Goal: Register for event/course

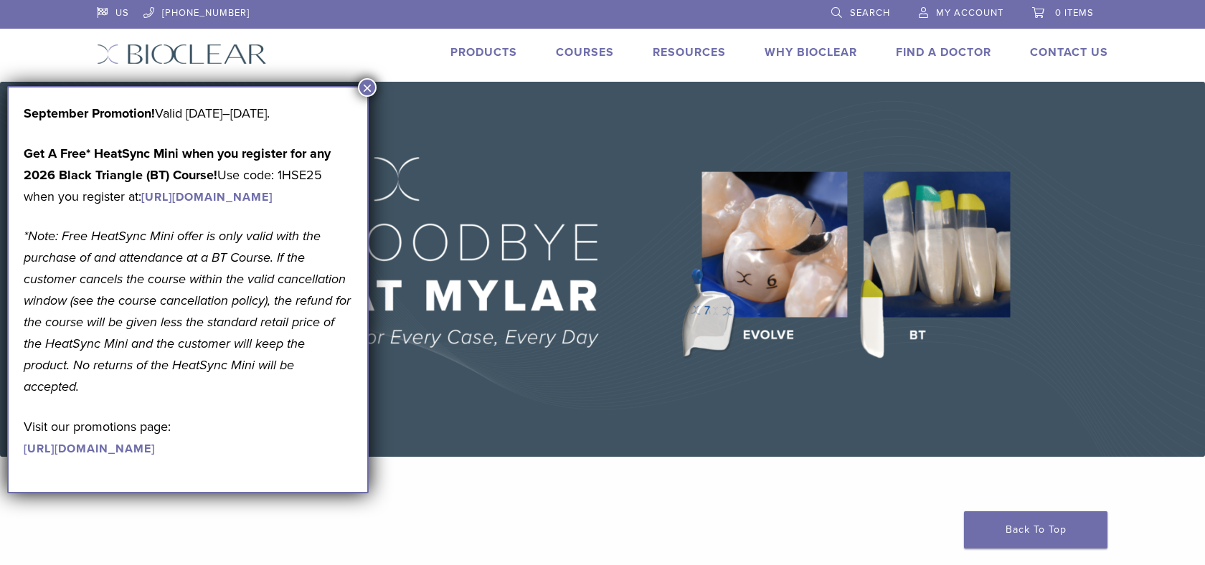
click at [366, 84] on button "×" at bounding box center [367, 87] width 19 height 19
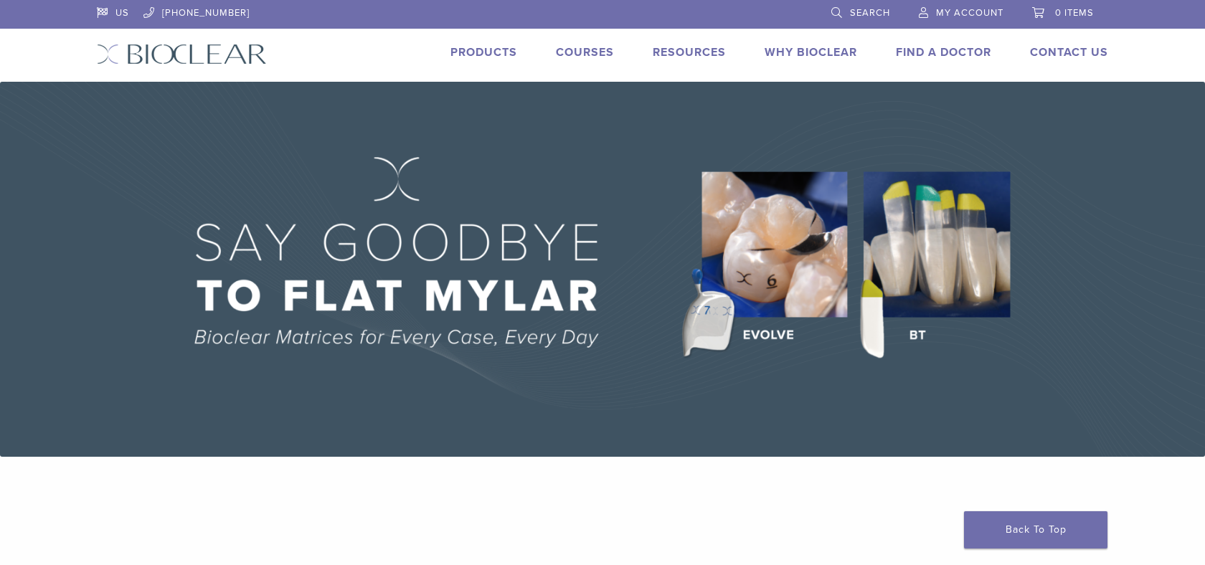
click at [585, 55] on link "Courses" at bounding box center [585, 52] width 58 height 14
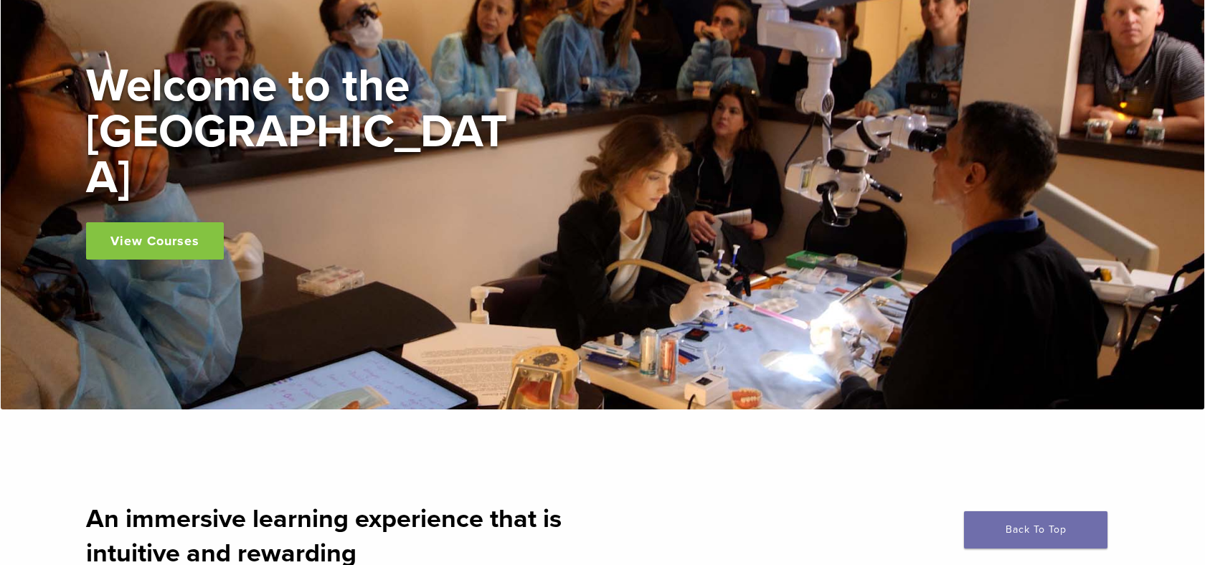
scroll to position [84, 0]
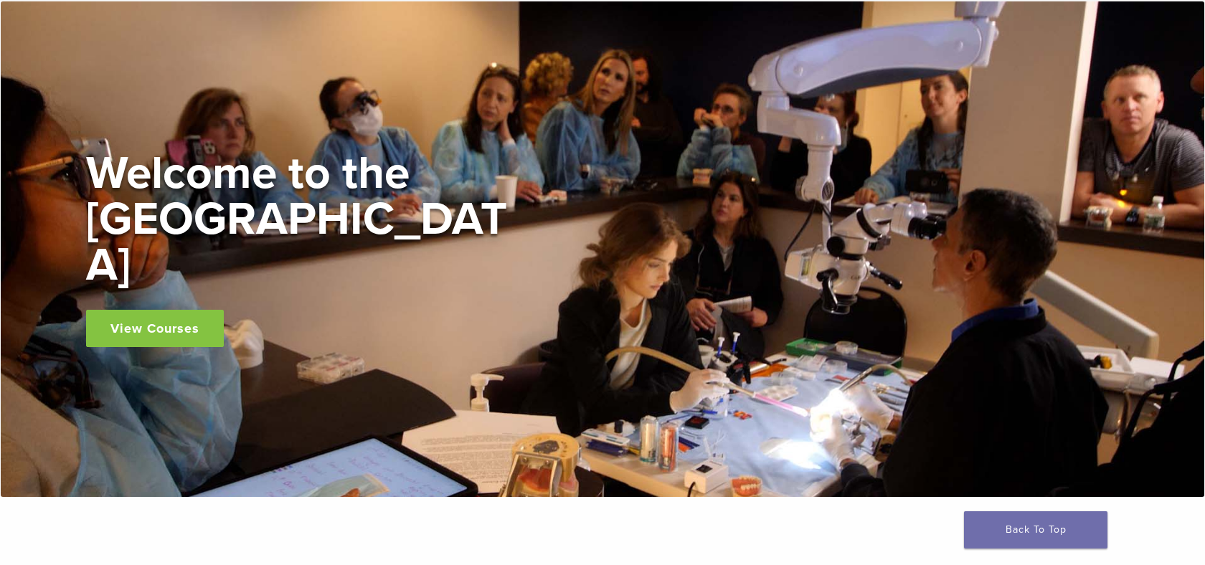
click at [173, 310] on link "View Courses" at bounding box center [155, 328] width 138 height 37
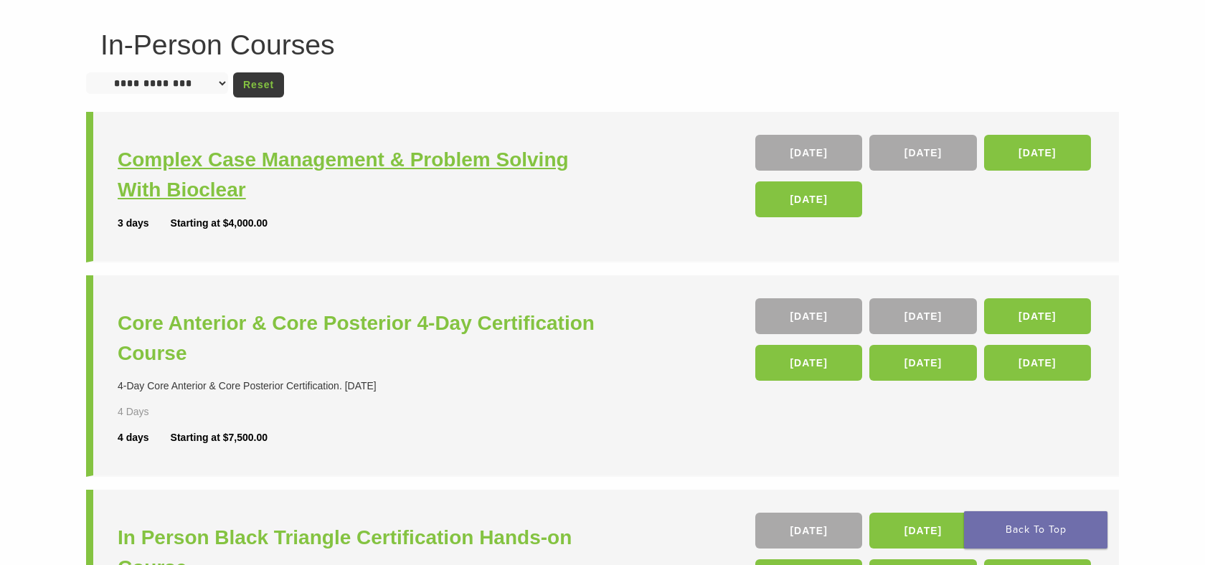
scroll to position [102, 0]
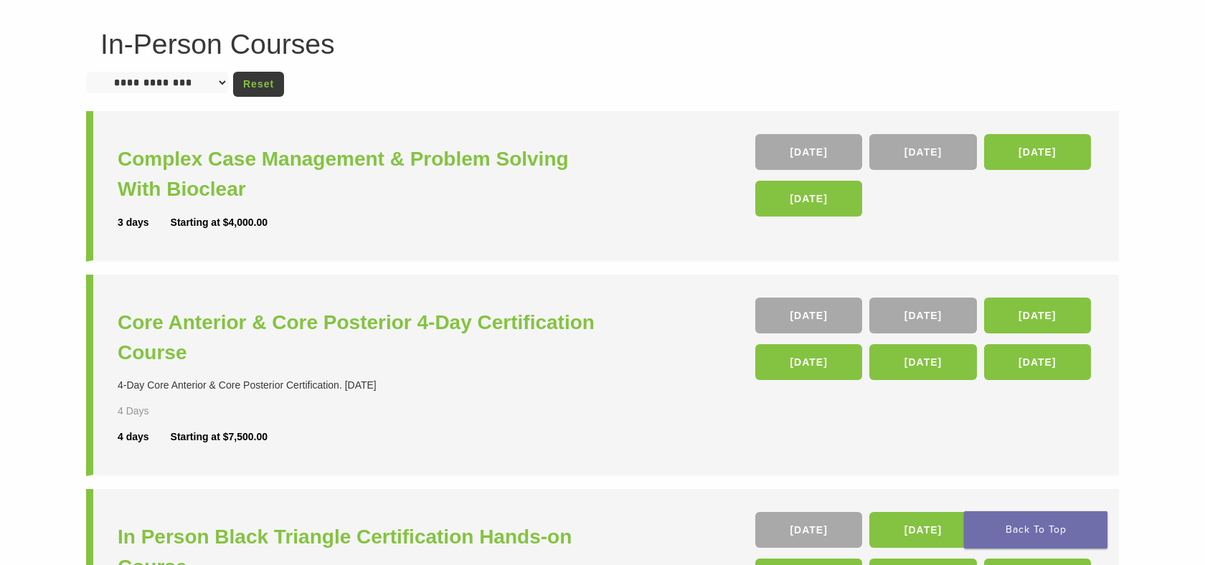
click at [228, 85] on select "**********" at bounding box center [157, 83] width 142 height 22
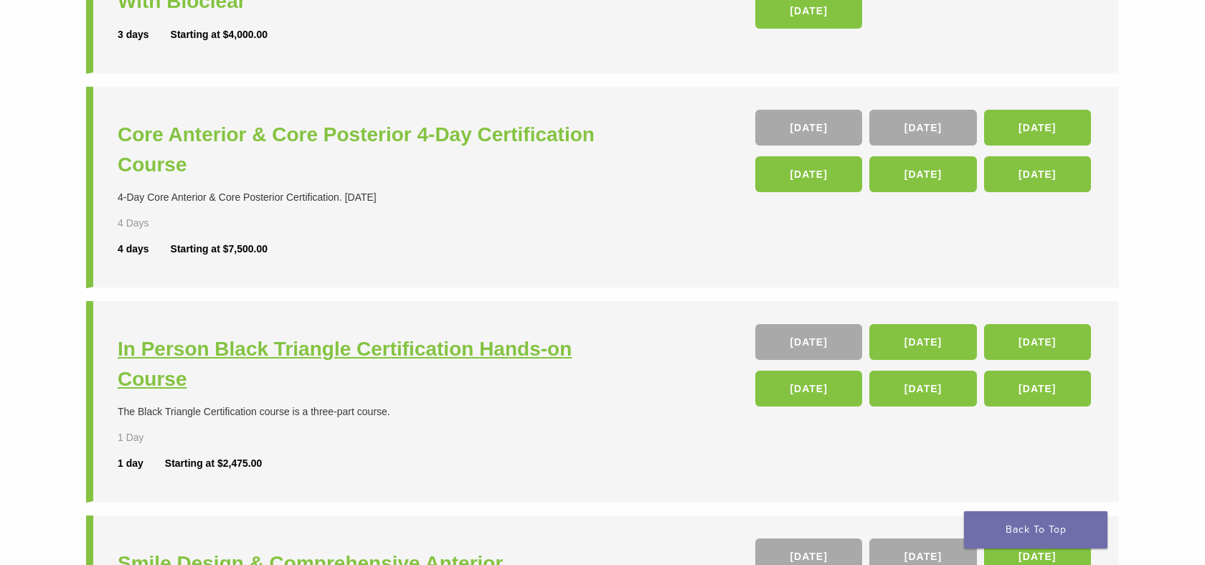
scroll to position [296, 0]
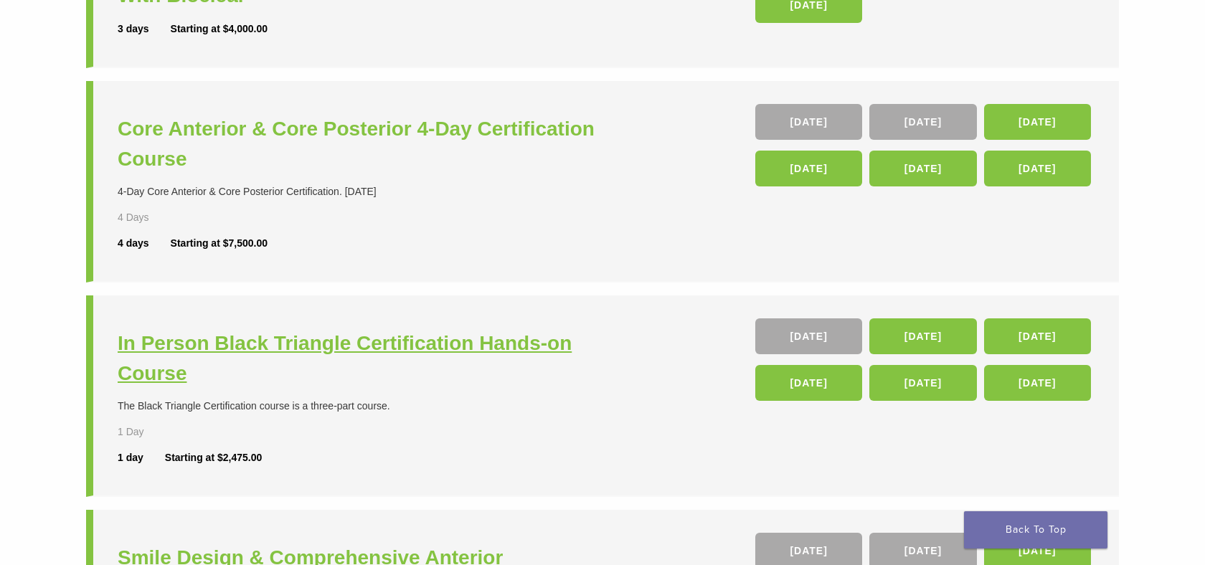
click at [358, 347] on h3 "In Person Black Triangle Certification Hands-on Course" at bounding box center [362, 359] width 489 height 60
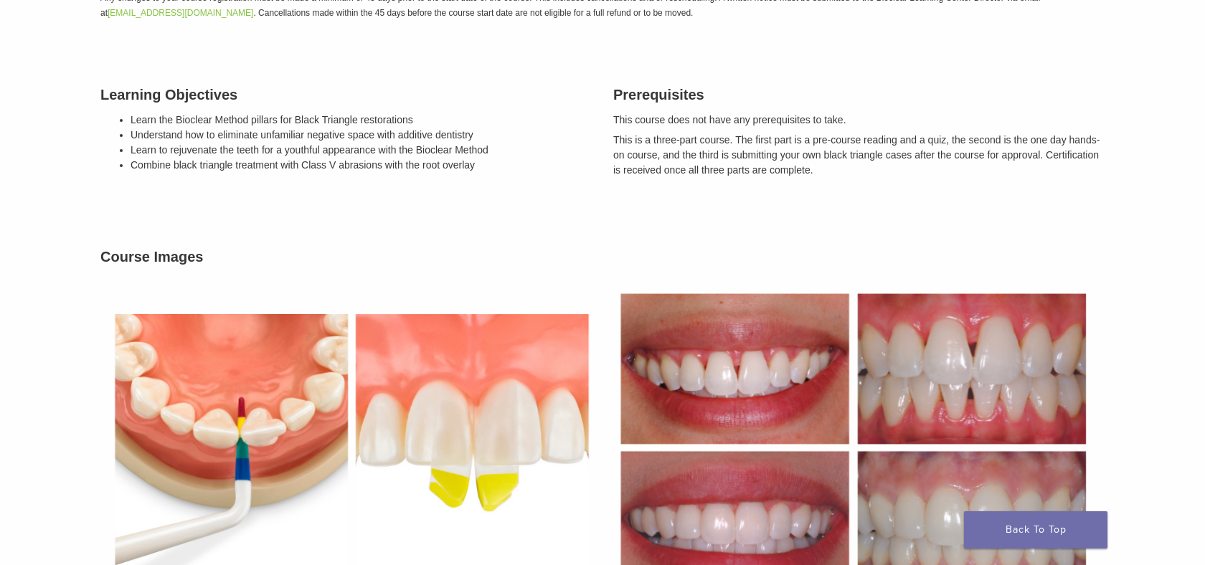
scroll to position [253, 0]
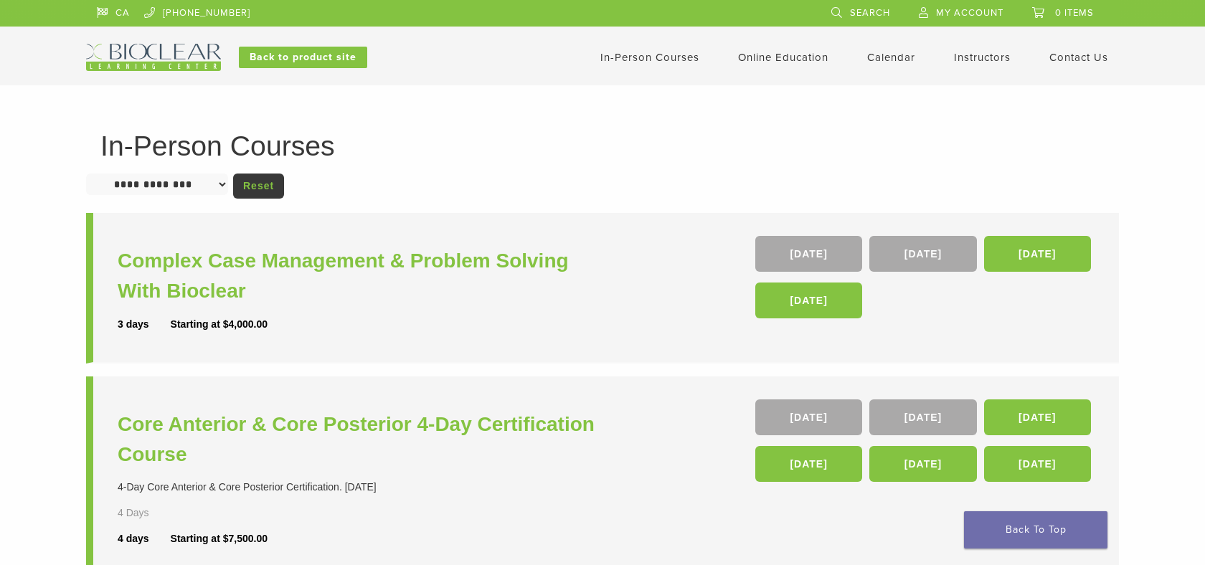
scroll to position [293, 0]
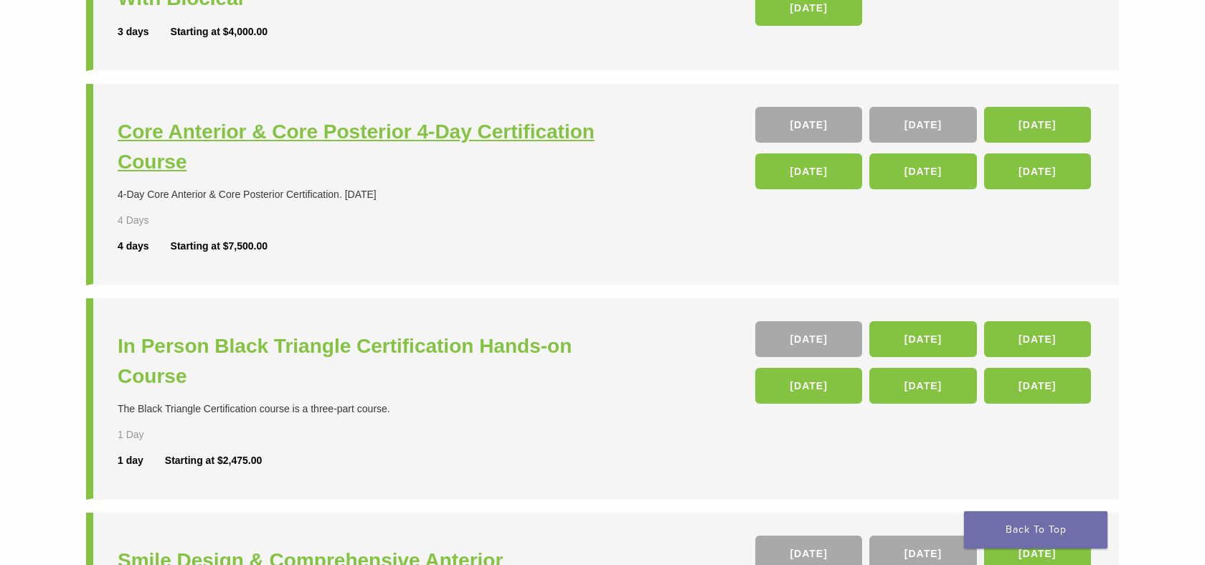
click at [204, 136] on h3 "Core Anterior & Core Posterior 4-Day Certification Course" at bounding box center [362, 147] width 489 height 60
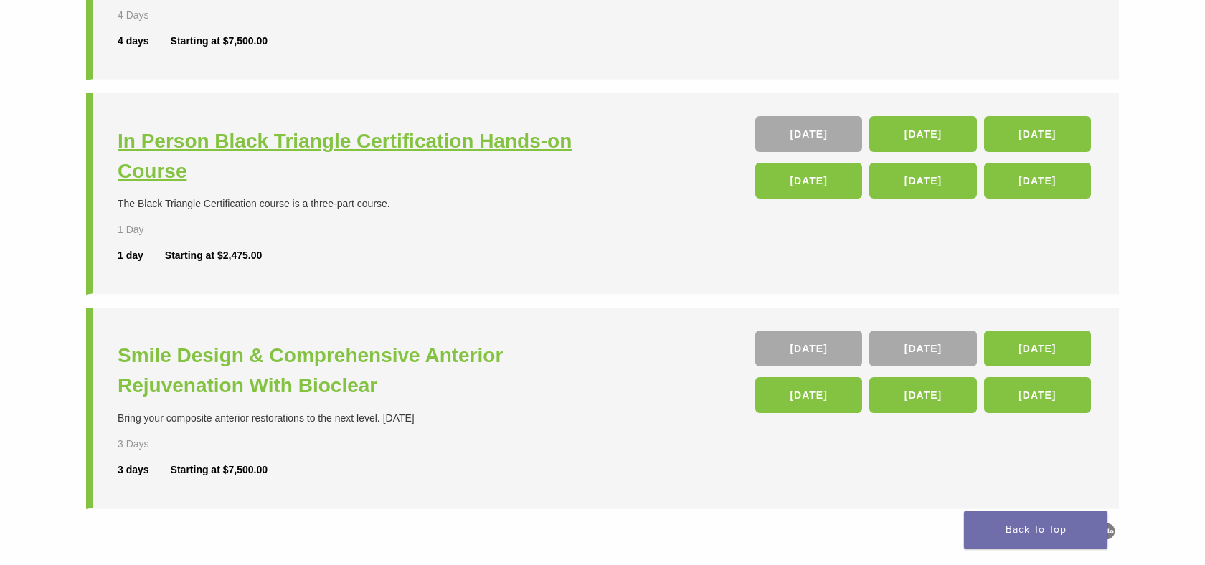
scroll to position [500, 0]
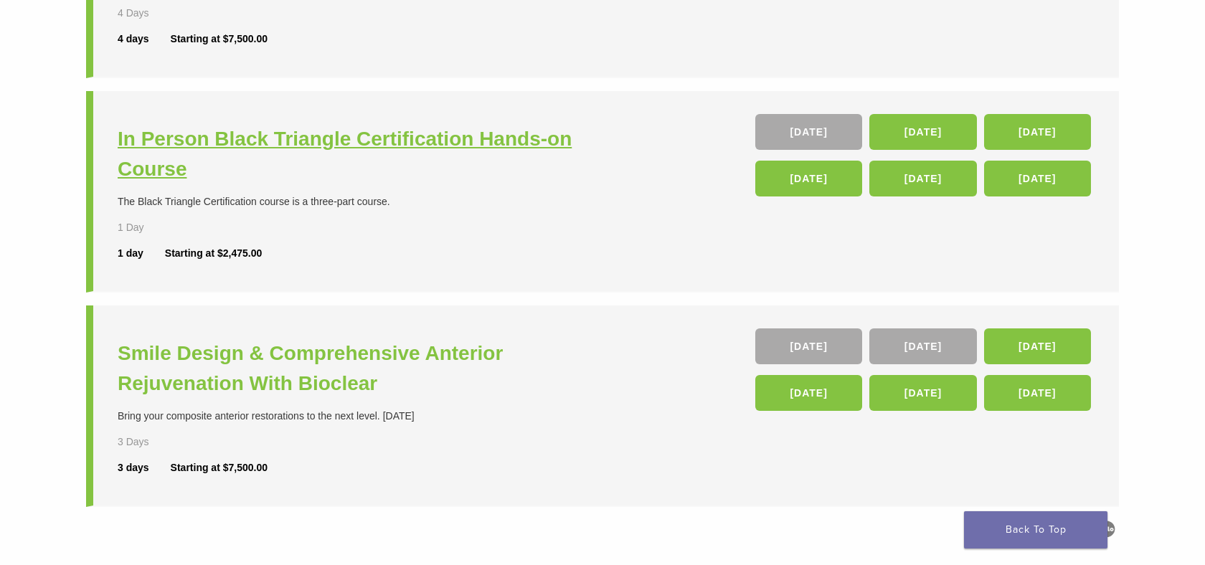
click at [372, 140] on h3 "In Person Black Triangle Certification Hands-on Course" at bounding box center [362, 154] width 489 height 60
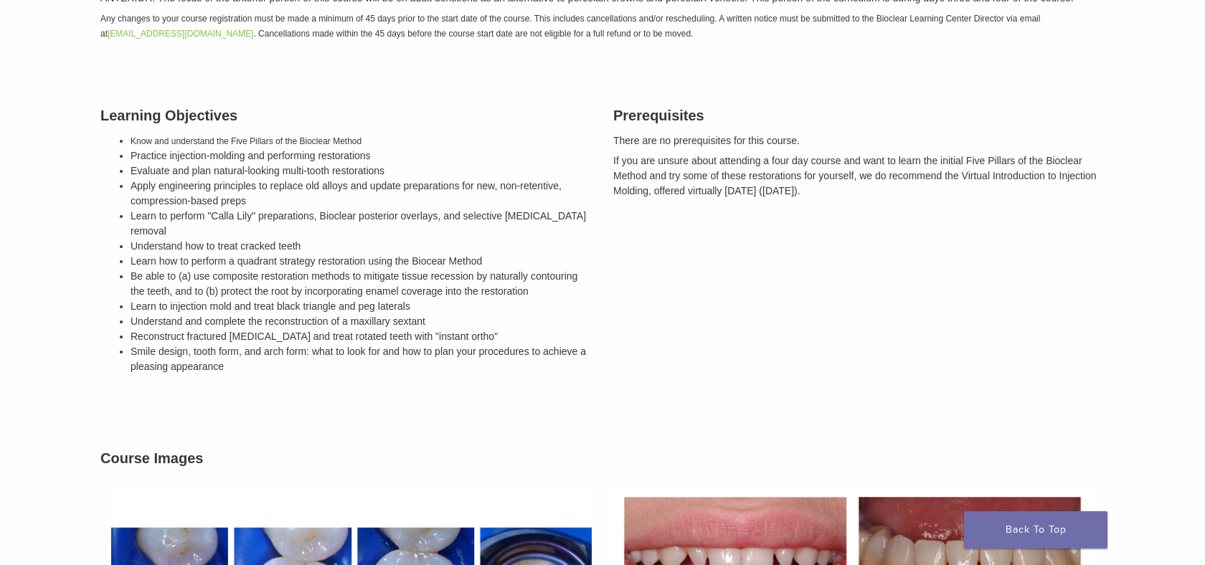
scroll to position [365, 0]
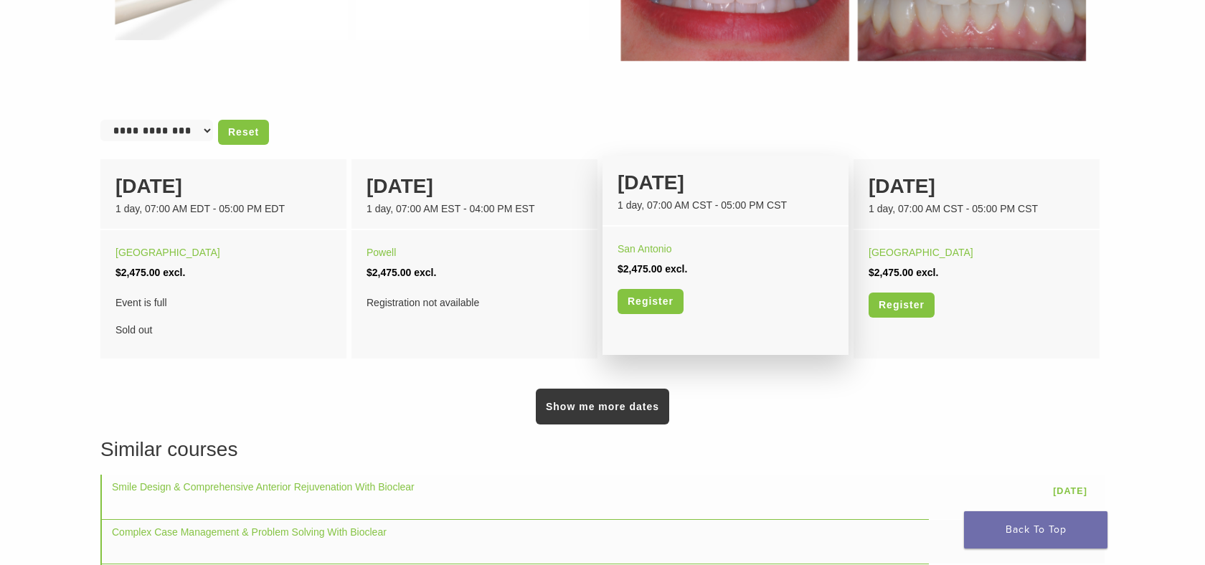
scroll to position [870, 0]
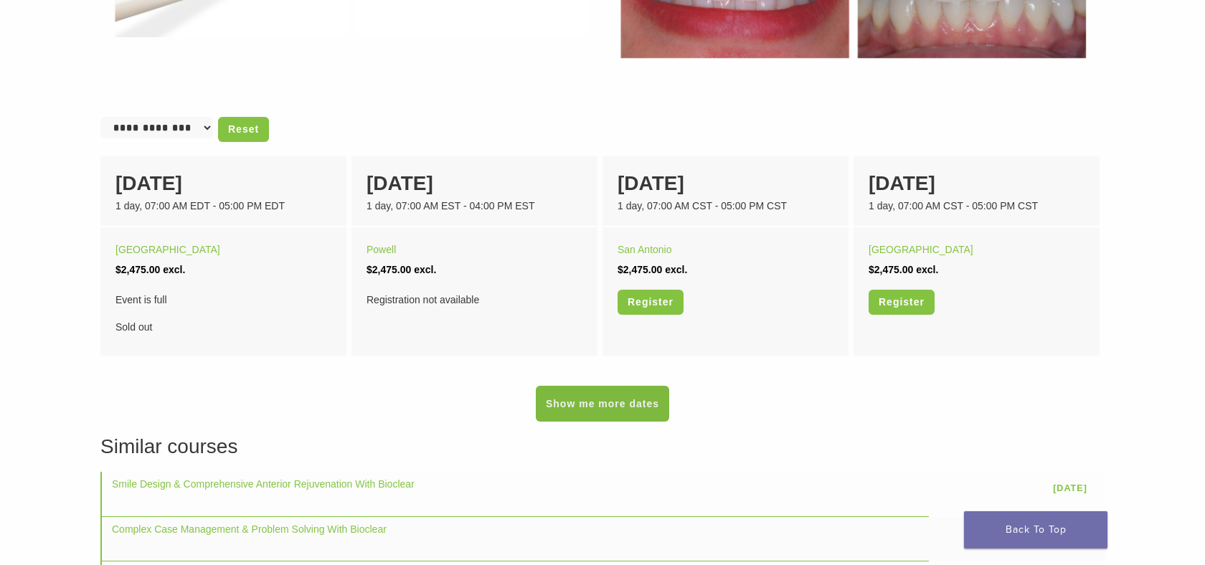
click at [603, 402] on link "Show me more dates" at bounding box center [602, 404] width 133 height 36
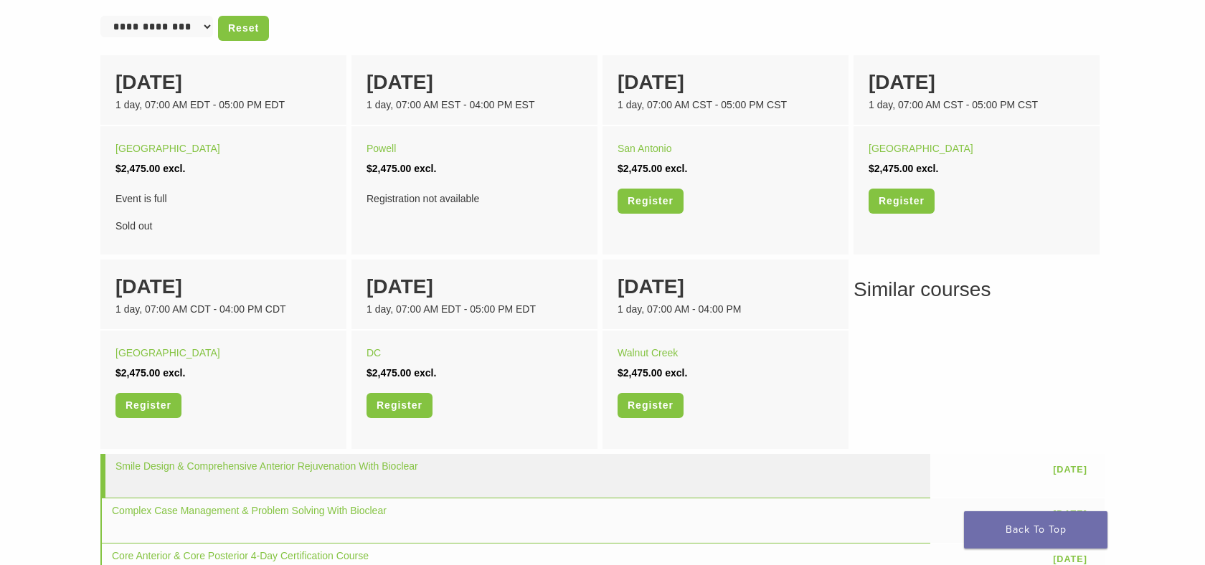
scroll to position [972, 0]
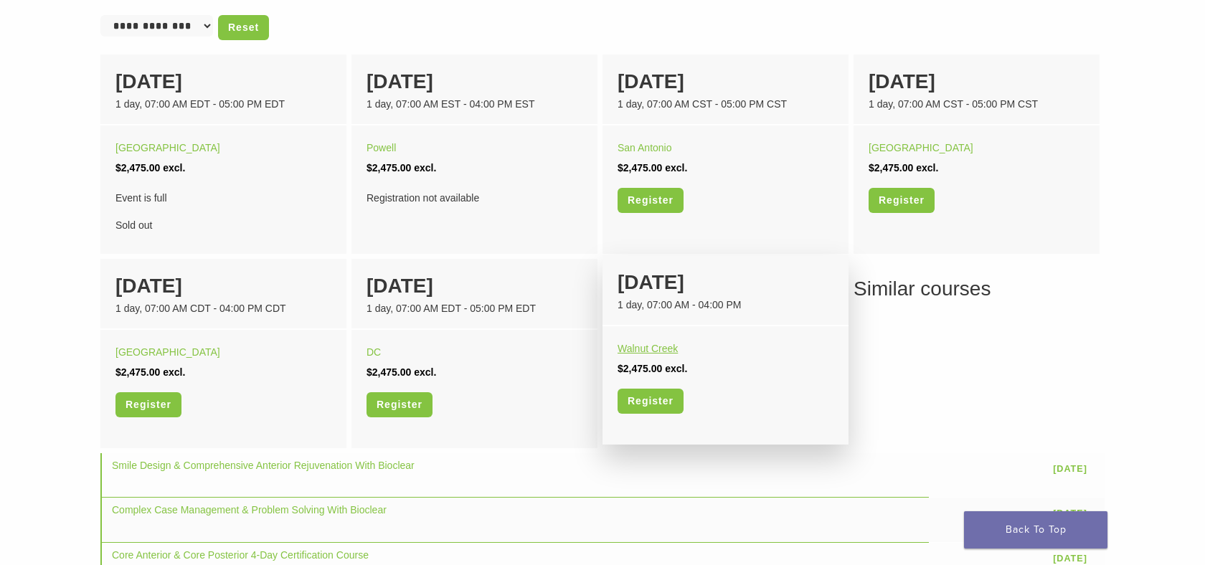
click at [646, 349] on link "Walnut Creek" at bounding box center [648, 348] width 60 height 11
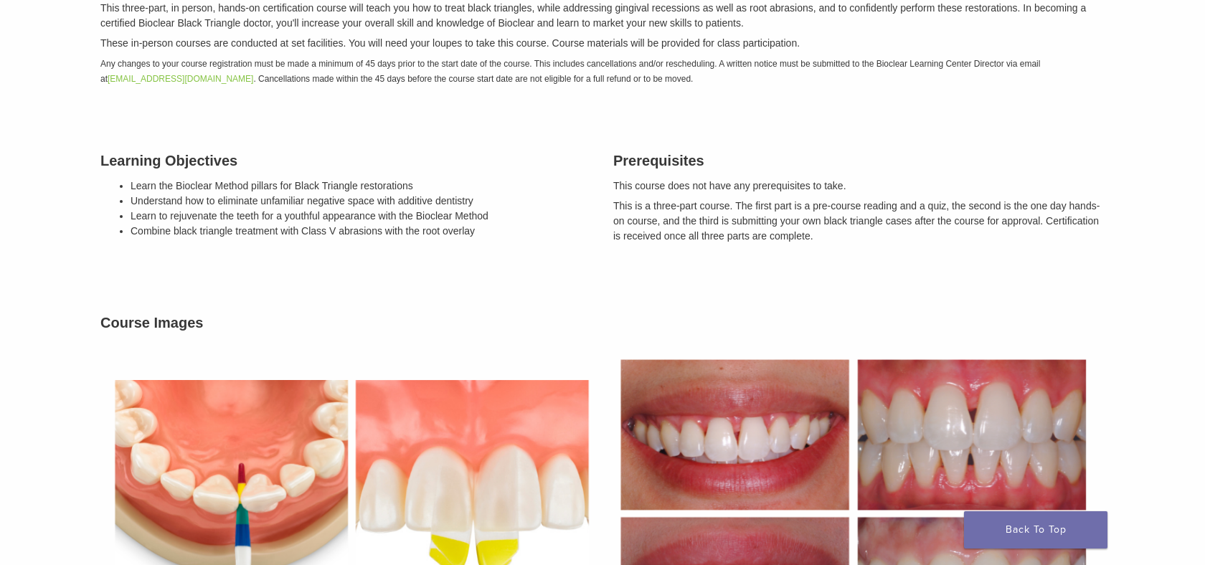
scroll to position [0, 0]
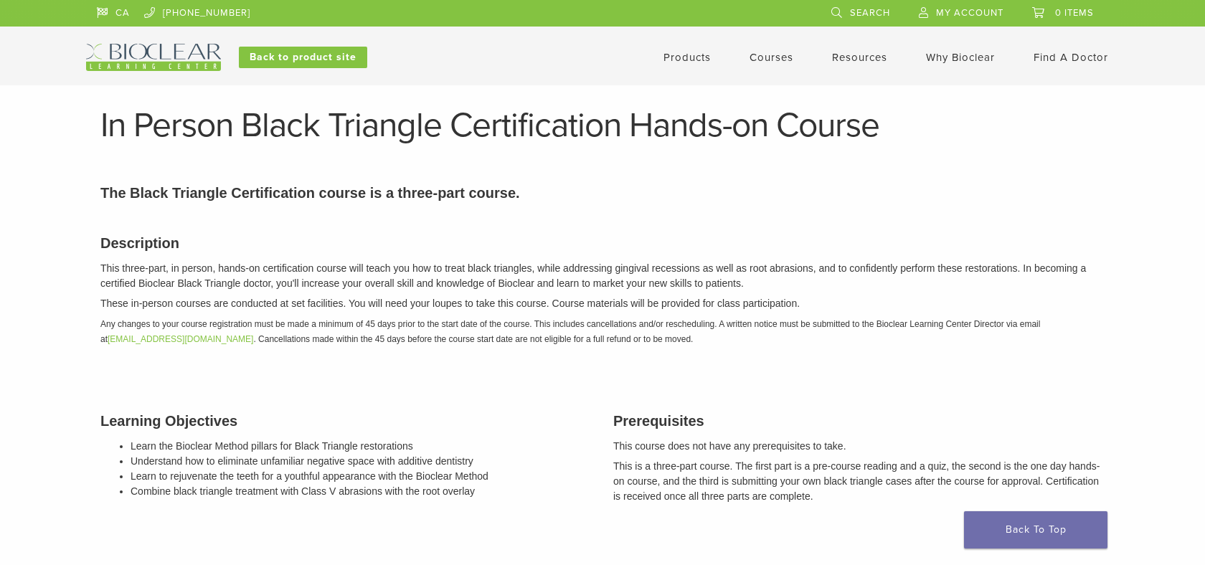
click at [761, 57] on link "Courses" at bounding box center [772, 57] width 44 height 13
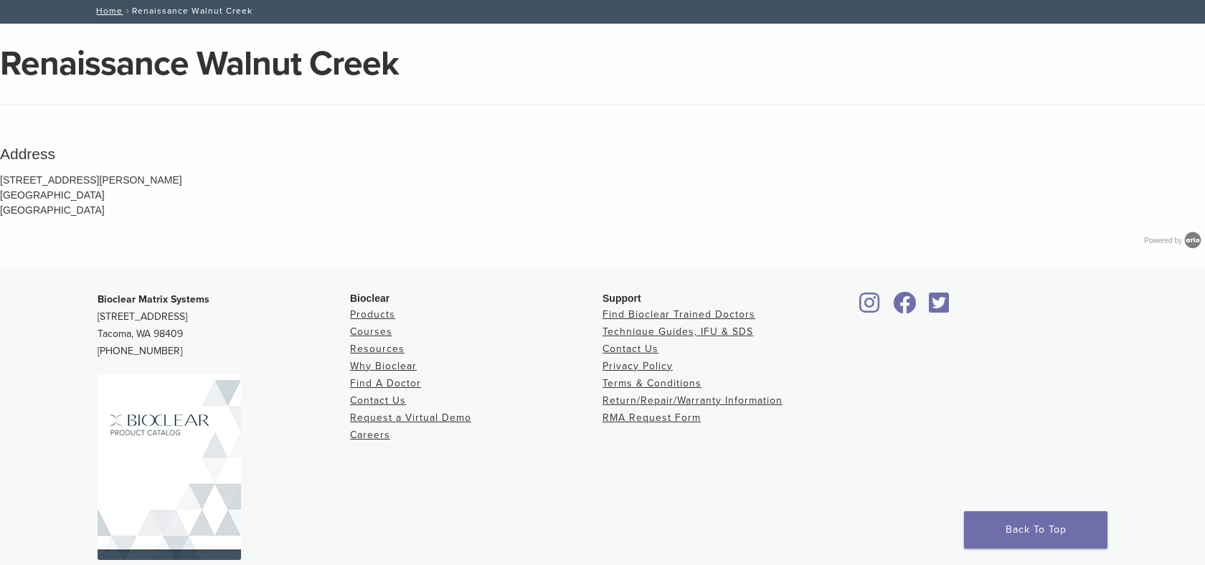
scroll to position [128, 0]
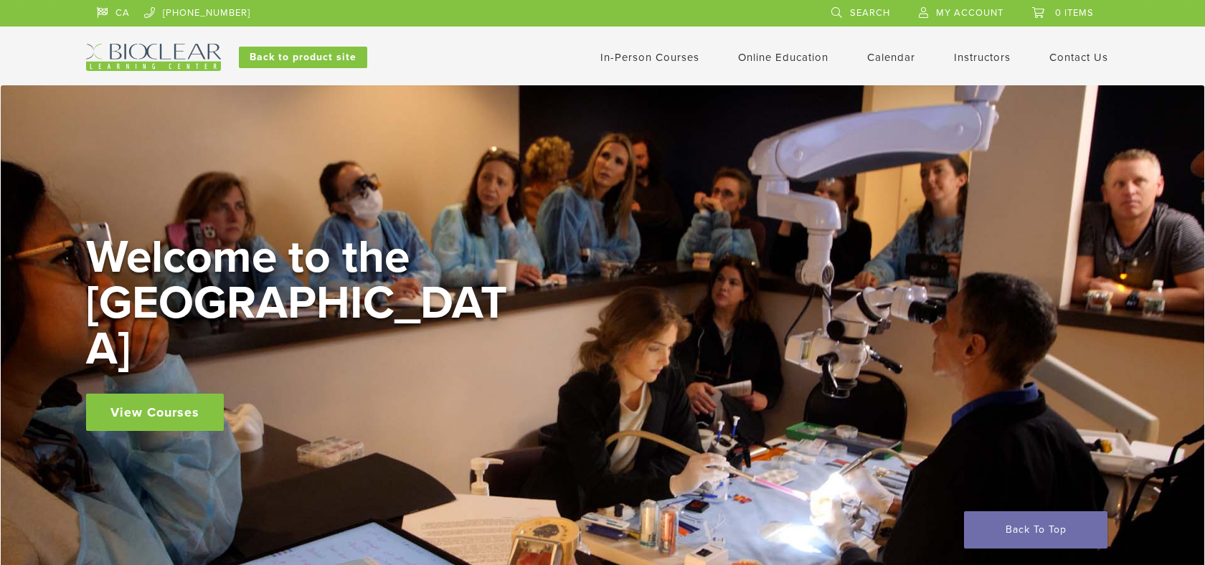
click at [178, 394] on link "View Courses" at bounding box center [155, 412] width 138 height 37
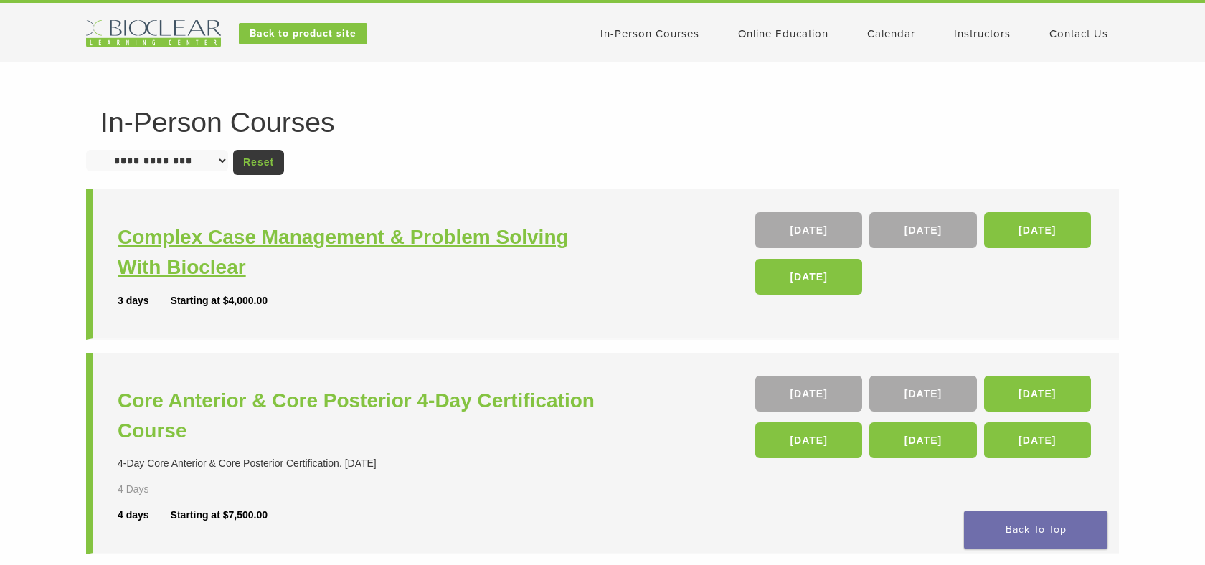
scroll to position [45, 0]
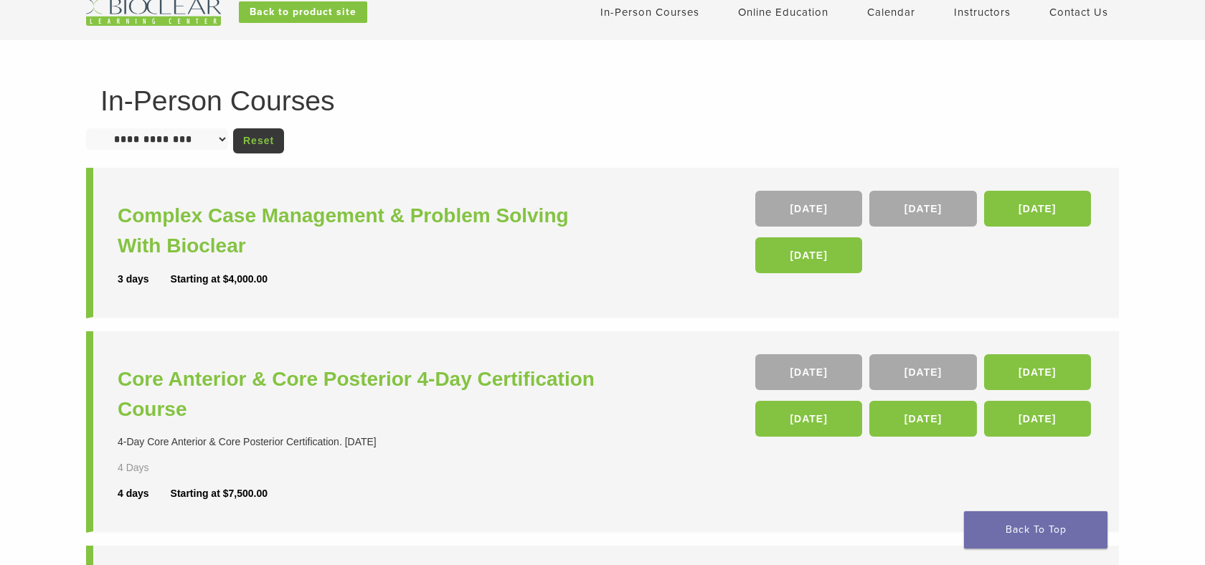
click at [227, 142] on select "**********" at bounding box center [157, 139] width 142 height 22
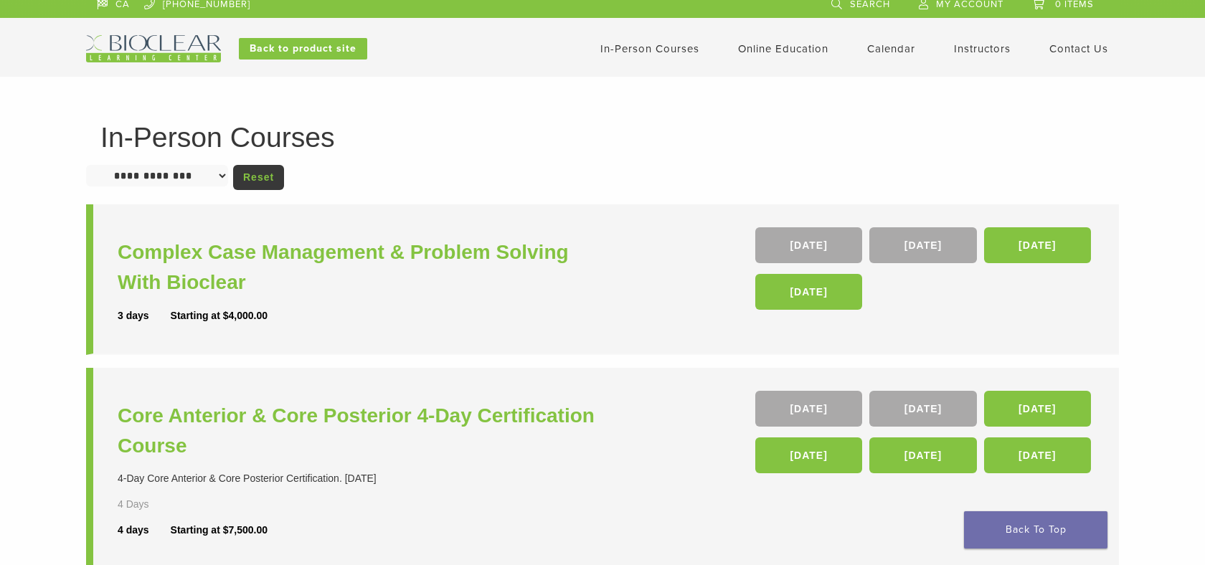
scroll to position [0, 0]
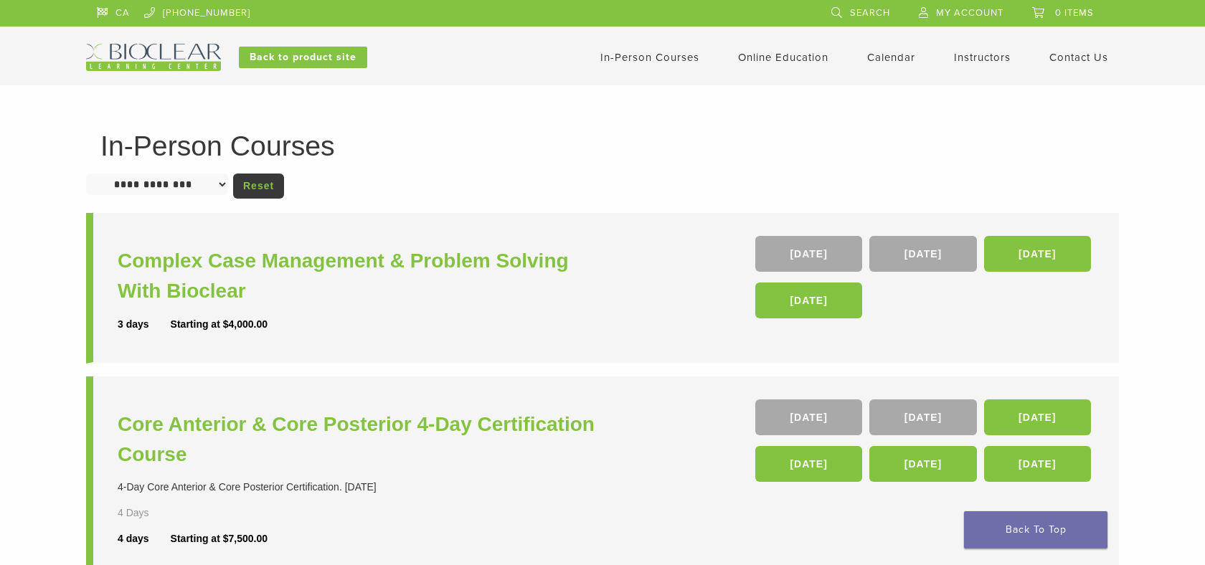
click at [1091, 54] on link "Contact Us" at bounding box center [1079, 57] width 59 height 13
